Goal: Information Seeking & Learning: Find specific fact

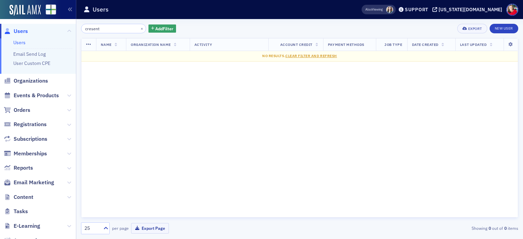
drag, startPoint x: 0, startPoint y: 0, endPoint x: 125, endPoint y: 253, distance: 282.1
click at [125, 239] on html "Users Users Email Send Log User Custom CPE Organizations Events & Products Orde…" at bounding box center [261, 119] width 523 height 239
click at [103, 29] on input "cresent" at bounding box center [113, 29] width 65 height 10
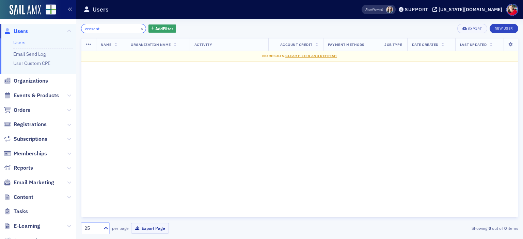
paste input "[EMAIL_ADDRESS][DOMAIN_NAME]"
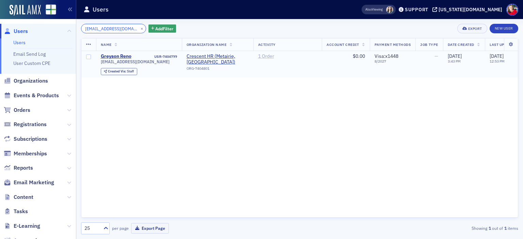
type input "[EMAIL_ADDRESS][DOMAIN_NAME]"
click at [265, 56] on link "1 Order" at bounding box center [266, 56] width 16 height 6
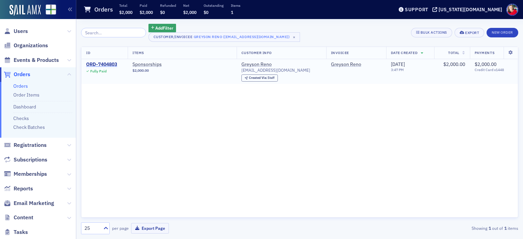
click at [103, 65] on div "ORD-7404803" at bounding box center [101, 65] width 31 height 6
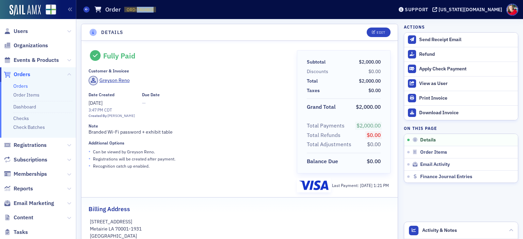
drag, startPoint x: 137, startPoint y: 8, endPoint x: 154, endPoint y: 8, distance: 16.7
click at [154, 8] on span "ORD-7404803" at bounding box center [140, 10] width 27 height 6
copy span "7404803"
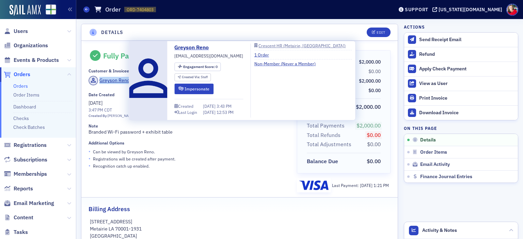
drag, startPoint x: 135, startPoint y: 80, endPoint x: 100, endPoint y: 80, distance: 34.7
click at [100, 80] on div "Greyson Reno" at bounding box center [188, 82] width 199 height 12
copy div "Greyson Reno"
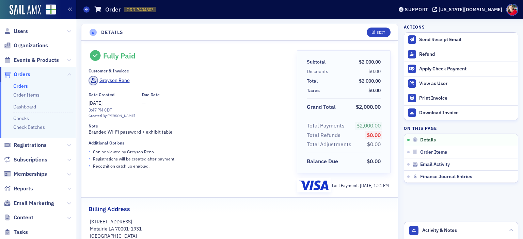
click at [22, 35] on span "Users" at bounding box center [38, 31] width 76 height 15
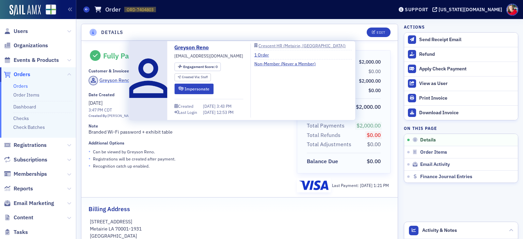
click at [122, 81] on div "Greyson Reno" at bounding box center [114, 80] width 30 height 7
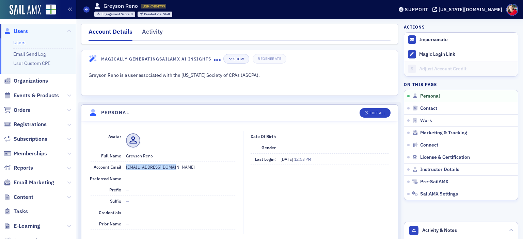
drag, startPoint x: 176, startPoint y: 167, endPoint x: 123, endPoint y: 168, distance: 53.8
click at [123, 168] on div "Account Email [EMAIL_ADDRESS][DOMAIN_NAME]" at bounding box center [163, 167] width 146 height 11
copy dd "[EMAIL_ADDRESS][DOMAIN_NAME]"
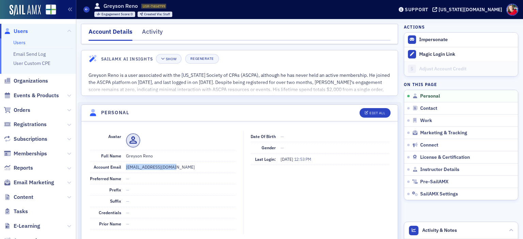
click at [23, 30] on span "Users" at bounding box center [21, 31] width 14 height 7
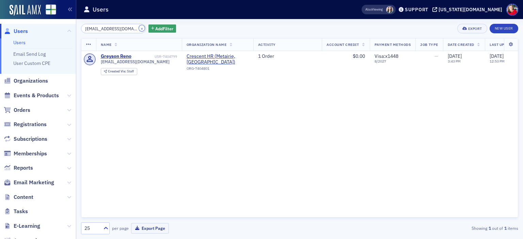
click at [139, 28] on button "×" at bounding box center [142, 28] width 6 height 6
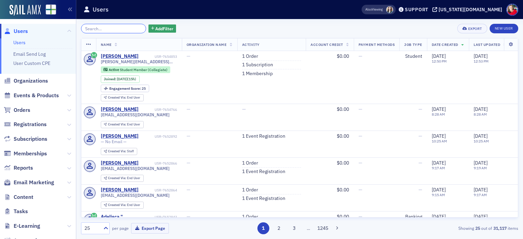
click at [134, 28] on input "search" at bounding box center [113, 29] width 65 height 10
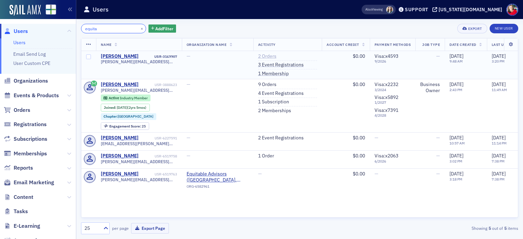
type input "equita"
click at [268, 56] on link "2 Orders" at bounding box center [267, 56] width 18 height 6
click at [270, 84] on link "9 Orders" at bounding box center [267, 85] width 18 height 6
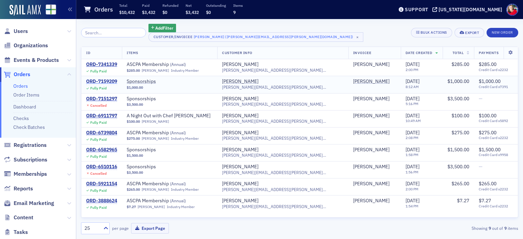
click at [107, 81] on div "ORD-7159209" at bounding box center [101, 82] width 31 height 6
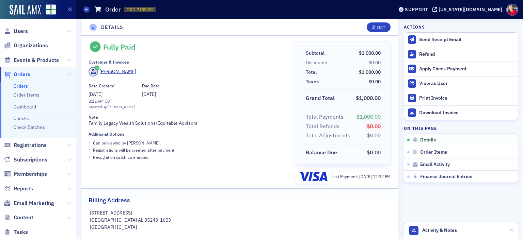
scroll to position [9, 0]
drag, startPoint x: 137, startPoint y: 8, endPoint x: 154, endPoint y: 11, distance: 16.9
click at [154, 11] on span "ORD-7159209" at bounding box center [140, 10] width 27 height 6
copy span "7159209"
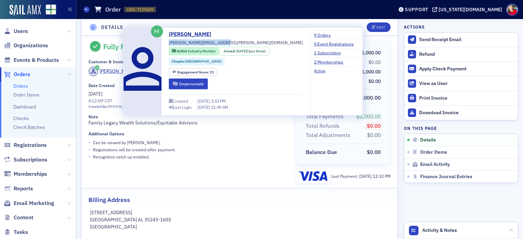
drag, startPoint x: 221, startPoint y: 41, endPoint x: 166, endPoint y: 45, distance: 55.0
click at [166, 45] on div "[PERSON_NAME] [PERSON_NAME][EMAIL_ADDRESS][PERSON_NAME][DOMAIN_NAME] Active Ind…" at bounding box center [243, 71] width 232 height 83
copy span "[PERSON_NAME][EMAIL_ADDRESS][PERSON_NAME][DOMAIN_NAME]"
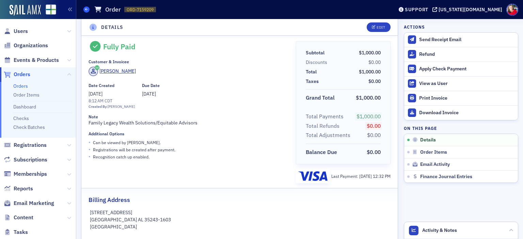
click at [85, 10] on icon at bounding box center [86, 9] width 3 height 3
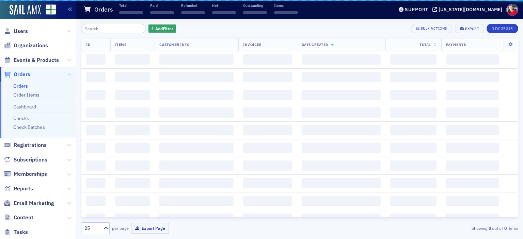
click at [85, 10] on icon at bounding box center [87, 9] width 7 height 6
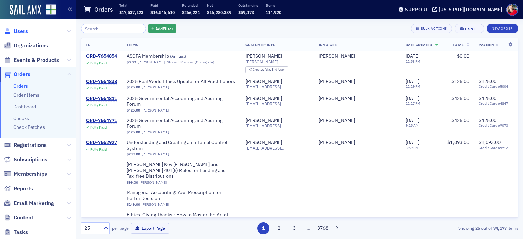
click at [18, 33] on span "Users" at bounding box center [21, 31] width 14 height 7
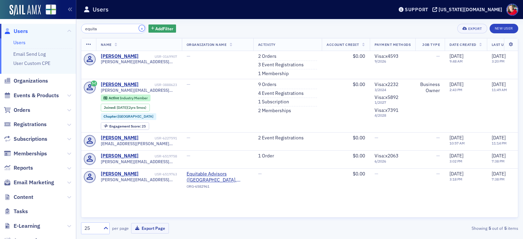
click at [139, 28] on button "×" at bounding box center [142, 28] width 6 height 6
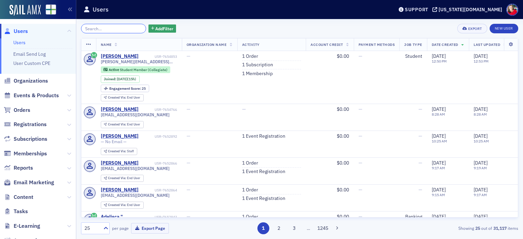
click at [130, 28] on input "search" at bounding box center [113, 29] width 65 height 10
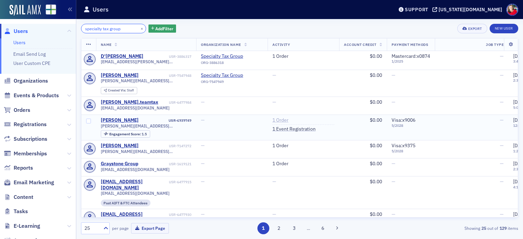
type input "specialty tax group"
click at [287, 122] on link "1 Order" at bounding box center [280, 121] width 16 height 6
click at [282, 57] on link "1 Order" at bounding box center [280, 56] width 16 height 6
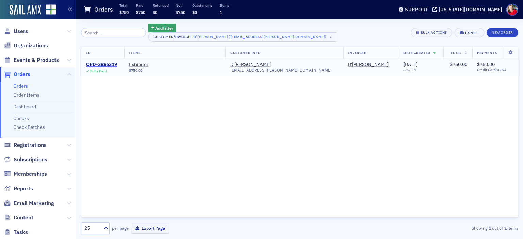
click at [112, 63] on div "ORD-3886319" at bounding box center [101, 65] width 31 height 6
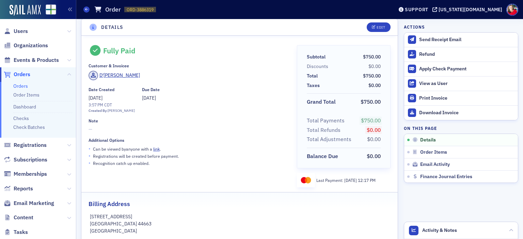
scroll to position [5, 0]
click at [86, 9] on icon at bounding box center [86, 9] width 3 height 3
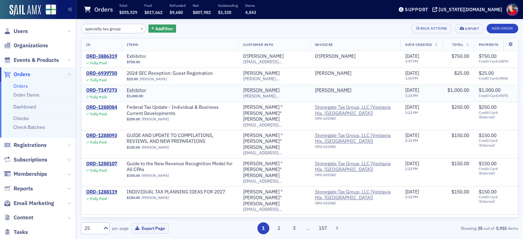
type input "specialty tax group"
click at [108, 89] on div "ORD-7147273" at bounding box center [101, 91] width 31 height 6
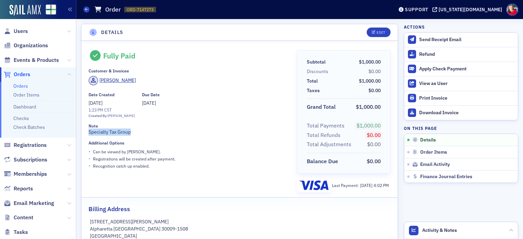
drag, startPoint x: 136, startPoint y: 131, endPoint x: 84, endPoint y: 132, distance: 51.1
click at [84, 132] on div "Fully Paid Customer & Invoicee [PERSON_NAME] Date Created [DATE] 1:23 PM CST Cr…" at bounding box center [239, 146] width 316 height 211
copy div "Specialty Tax Group"
drag, startPoint x: 136, startPoint y: 9, endPoint x: 177, endPoint y: 10, distance: 40.9
click at [177, 10] on div "Orders Order ORD-7147273 7147273" at bounding box center [233, 9] width 300 height 13
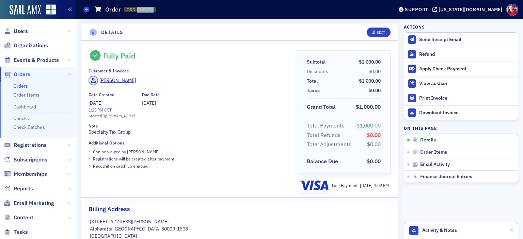
copy span "7147273"
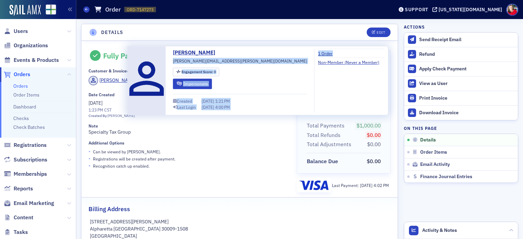
drag, startPoint x: 173, startPoint y: 62, endPoint x: 248, endPoint y: 63, distance: 74.9
click at [248, 63] on div "[PERSON_NAME] [PERSON_NAME][EMAIL_ADDRESS][PERSON_NAME][DOMAIN_NAME] Engagement…" at bounding box center [257, 81] width 253 height 64
click at [238, 67] on div "[PERSON_NAME] [PERSON_NAME][EMAIL_ADDRESS][PERSON_NAME][DOMAIN_NAME] Engagement…" at bounding box center [240, 81] width 134 height 64
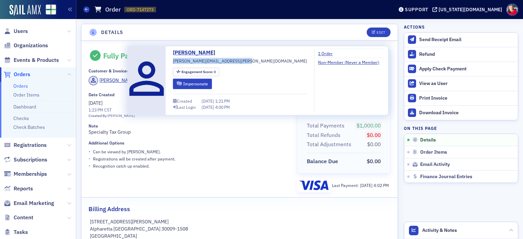
drag, startPoint x: 242, startPoint y: 60, endPoint x: 170, endPoint y: 61, distance: 72.2
click at [170, 61] on div "[PERSON_NAME] [PERSON_NAME][EMAIL_ADDRESS][PERSON_NAME][DOMAIN_NAME] Engagement…" at bounding box center [257, 81] width 253 height 64
copy span "[PERSON_NAME][EMAIL_ADDRESS][PERSON_NAME][DOMAIN_NAME]"
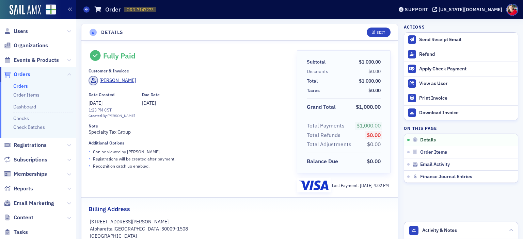
click at [21, 76] on span "Orders" at bounding box center [22, 74] width 17 height 7
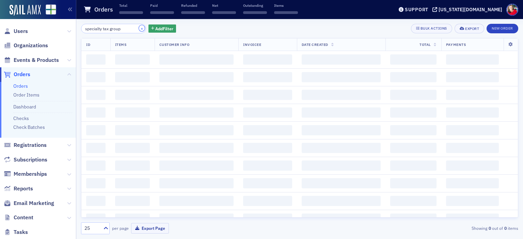
click at [139, 28] on button "×" at bounding box center [142, 28] width 6 height 6
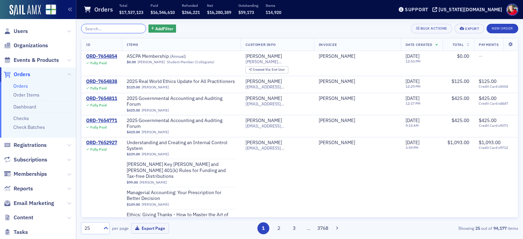
click at [136, 28] on input "search" at bounding box center [113, 29] width 65 height 10
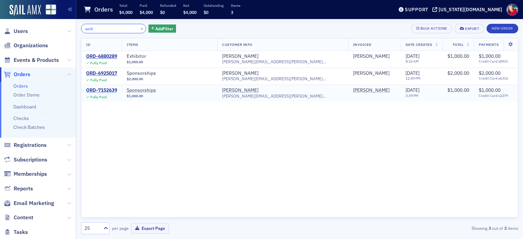
type input "wolt"
click at [114, 90] on div "ORD-7152639" at bounding box center [101, 91] width 31 height 6
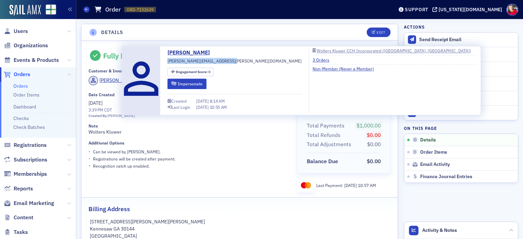
drag, startPoint x: 228, startPoint y: 62, endPoint x: 166, endPoint y: 63, distance: 61.7
click at [166, 63] on div "[PERSON_NAME] [PERSON_NAME][EMAIL_ADDRESS][PERSON_NAME][DOMAIN_NAME] Engagement…" at bounding box center [301, 81] width 351 height 64
copy span "[PERSON_NAME][EMAIL_ADDRESS][PERSON_NAME][DOMAIN_NAME]"
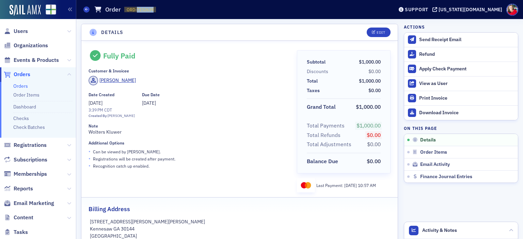
drag, startPoint x: 136, startPoint y: 8, endPoint x: 183, endPoint y: 13, distance: 47.3
click at [183, 13] on div "Orders Order ORD-7152639 7152639" at bounding box center [233, 9] width 300 height 13
copy span "7152639"
click at [22, 31] on span "Users" at bounding box center [21, 31] width 14 height 7
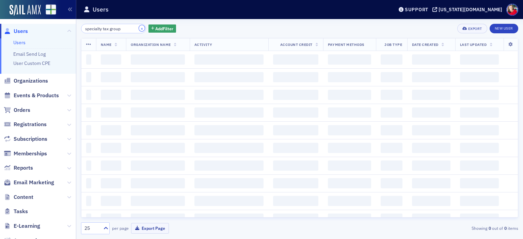
click at [139, 28] on button "×" at bounding box center [142, 28] width 6 height 6
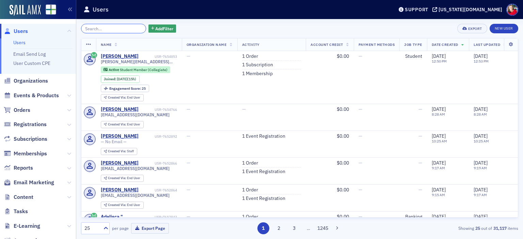
click at [134, 28] on input "search" at bounding box center [113, 29] width 65 height 10
paste input "CSA Partners"
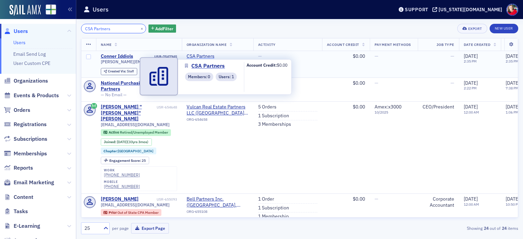
type input "CSA Partners"
click at [195, 57] on span "CSA Partners" at bounding box center [218, 56] width 62 height 6
select select "US"
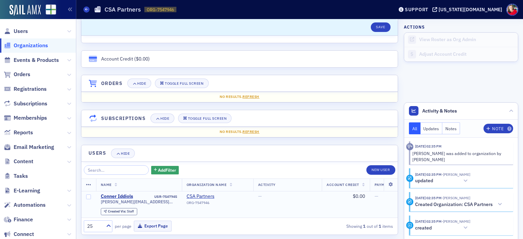
scroll to position [366, 0]
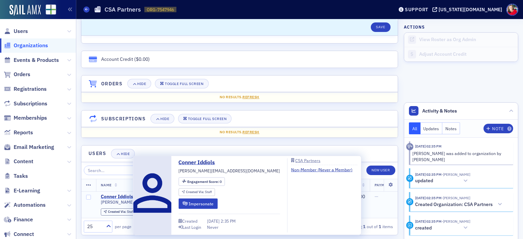
click at [126, 194] on div "Conner Iddiols" at bounding box center [117, 197] width 32 height 6
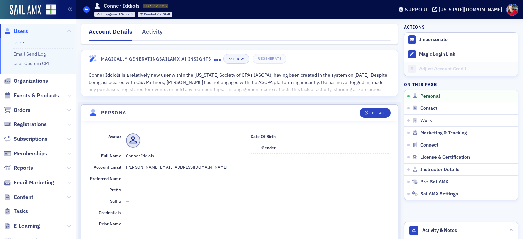
click at [87, 11] on icon at bounding box center [86, 9] width 3 height 3
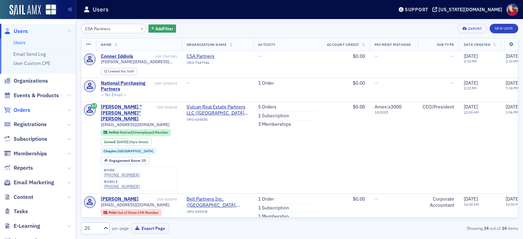
click at [25, 111] on span "Orders" at bounding box center [22, 110] width 17 height 7
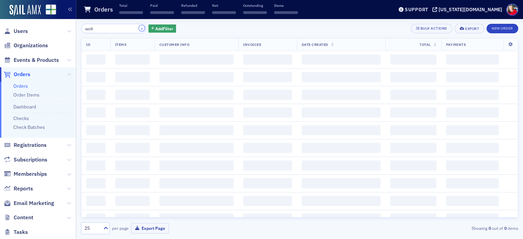
click at [139, 28] on button "×" at bounding box center [142, 28] width 6 height 6
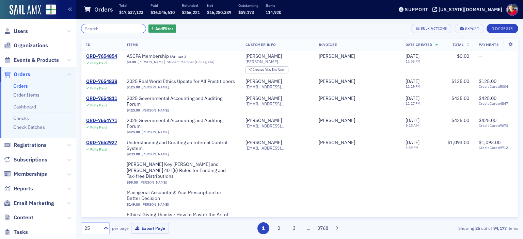
click at [113, 30] on input "search" at bounding box center [113, 29] width 65 height 10
click at [148, 30] on button "Add Filter" at bounding box center [162, 29] width 28 height 9
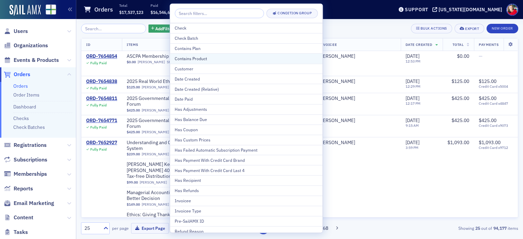
click at [208, 61] on div "Contains Product" at bounding box center [246, 59] width 143 height 6
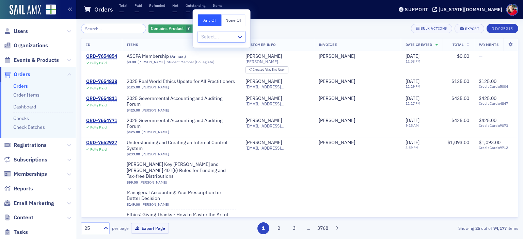
type input "d"
type input "sp"
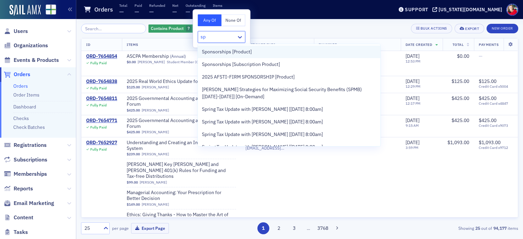
click at [213, 55] on span "Sponsorships [Product]" at bounding box center [227, 51] width 50 height 7
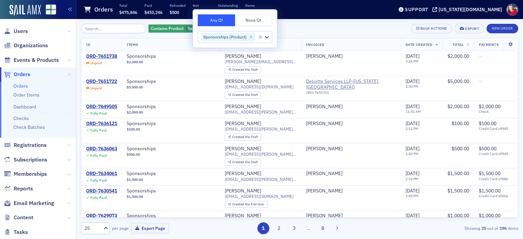
click at [314, 34] on div "Contains Product Sponsorships [Product] Add Filter Bulk Actions Export New Orde…" at bounding box center [299, 129] width 437 height 211
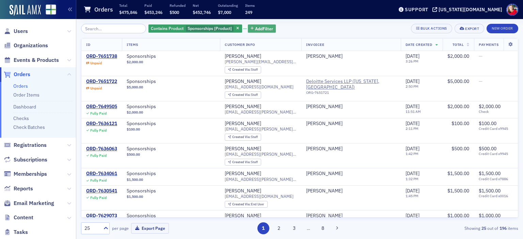
click at [263, 31] on span "Add Filter" at bounding box center [264, 29] width 18 height 6
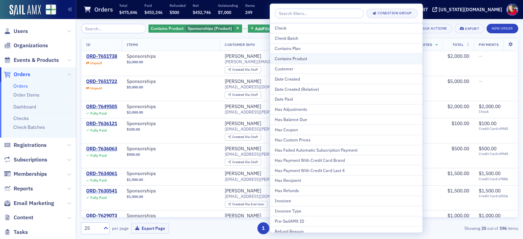
click at [301, 62] on button "Contains Product" at bounding box center [346, 58] width 153 height 10
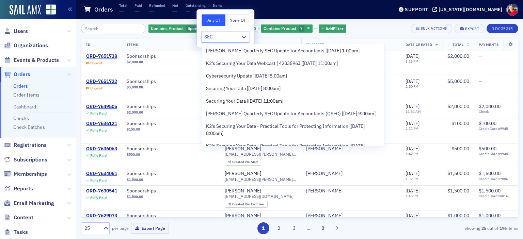
scroll to position [396, 0]
type input "SEC"
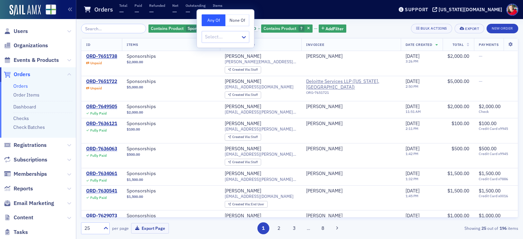
click at [367, 24] on div "Contains Product Sponsorships [Product] and Contains Product ? Add Filter Bulk …" at bounding box center [299, 29] width 437 height 10
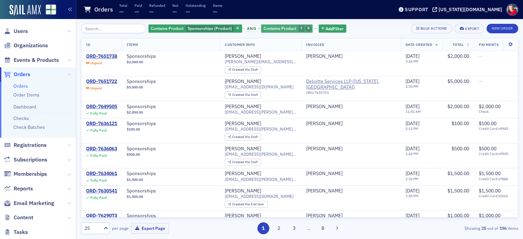
click at [306, 30] on span "button" at bounding box center [309, 29] width 6 height 6
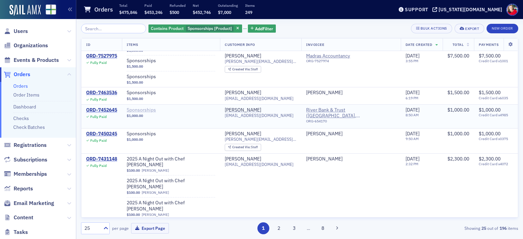
scroll to position [0, 0]
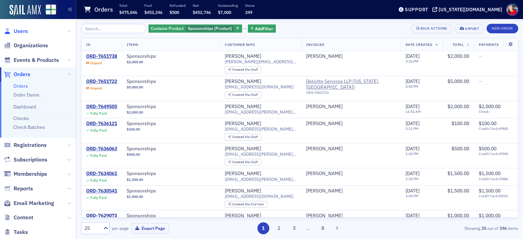
click at [22, 32] on span "Users" at bounding box center [21, 31] width 14 height 7
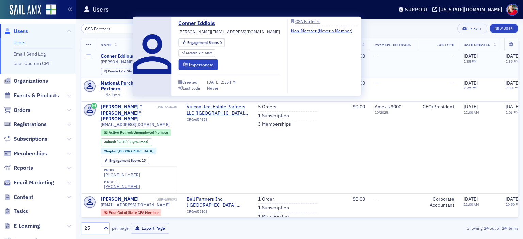
click at [116, 56] on div "Conner Iddiols" at bounding box center [117, 56] width 32 height 6
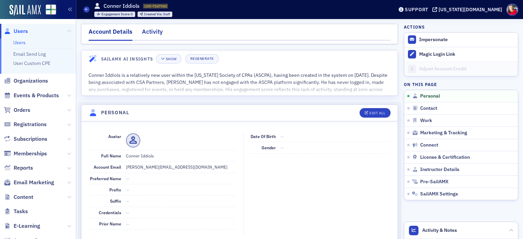
click at [153, 34] on div "Activity" at bounding box center [152, 33] width 21 height 13
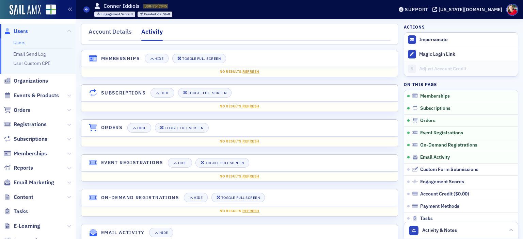
click at [21, 41] on link "Users" at bounding box center [19, 43] width 12 height 6
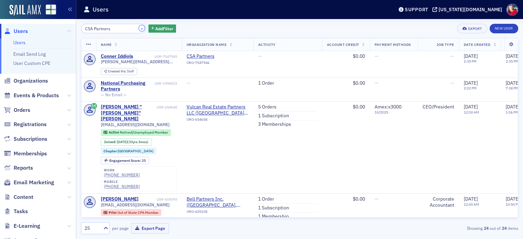
click at [139, 29] on button "×" at bounding box center [142, 28] width 6 height 6
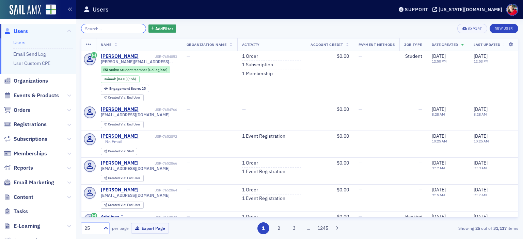
click at [135, 29] on input "search" at bounding box center [113, 29] width 65 height 10
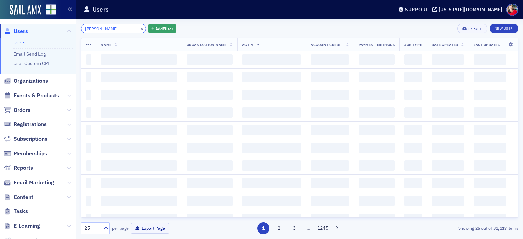
type input "[PERSON_NAME]"
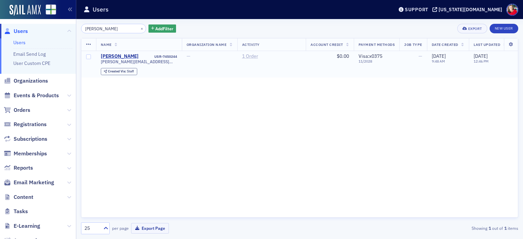
click at [249, 56] on link "1 Order" at bounding box center [250, 56] width 16 height 6
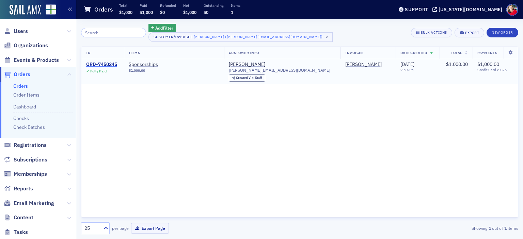
click at [114, 65] on div "ORD-7450245" at bounding box center [101, 65] width 31 height 6
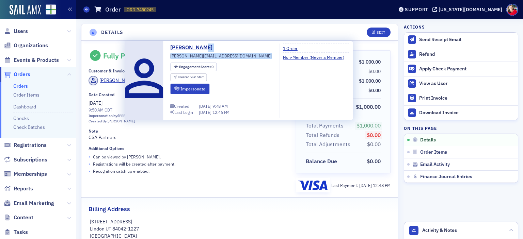
drag, startPoint x: 207, startPoint y: 56, endPoint x: 211, endPoint y: 60, distance: 5.1
click at [211, 60] on div "[PERSON_NAME] [PERSON_NAME][EMAIL_ADDRESS][DOMAIN_NAME] Engagement Score : 0 Cr…" at bounding box center [220, 81] width 101 height 74
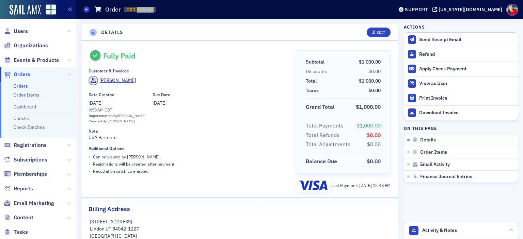
drag, startPoint x: 137, startPoint y: 8, endPoint x: 163, endPoint y: 11, distance: 27.1
click at [163, 11] on div "Orders Order ORD-7450245 7450245" at bounding box center [233, 9] width 300 height 13
